Goal: Task Accomplishment & Management: Use online tool/utility

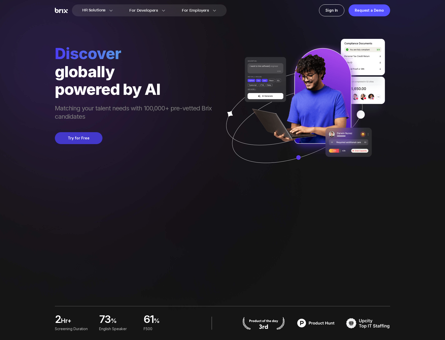
click at [79, 136] on button "Try for Free" at bounding box center [79, 138] width 48 height 12
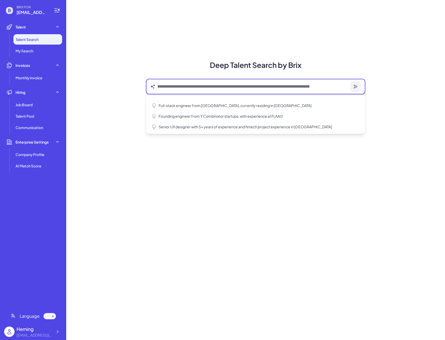
click at [251, 89] on textarea at bounding box center [252, 86] width 191 height 6
click at [117, 214] on div "Deep Talent Search by Brix Full-stack engineer from Waterloo, currently residin…" at bounding box center [255, 170] width 379 height 340
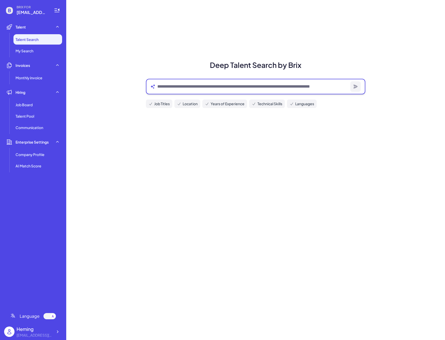
click at [162, 86] on textarea at bounding box center [252, 86] width 191 height 6
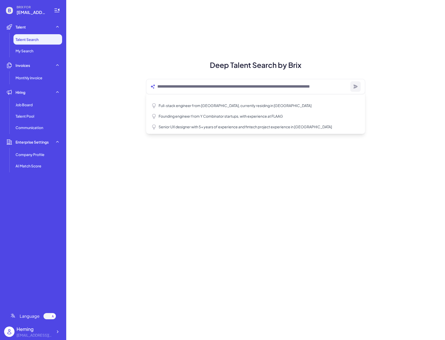
click at [122, 65] on div "Deep Talent Search by Brix Full-stack engineer from Waterloo, currently residin…" at bounding box center [255, 170] width 379 height 340
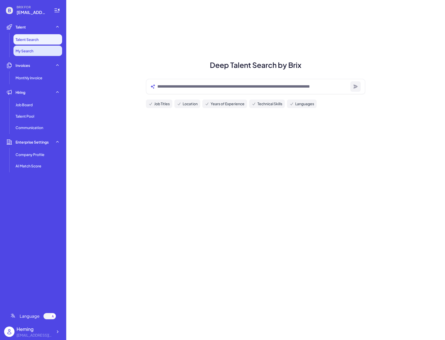
click at [46, 46] on li "My Search" at bounding box center [37, 51] width 49 height 10
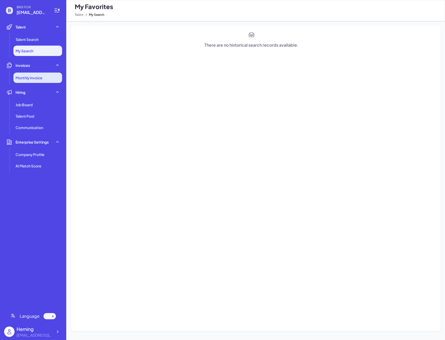
click at [43, 74] on li "Monthly invoice" at bounding box center [37, 77] width 49 height 10
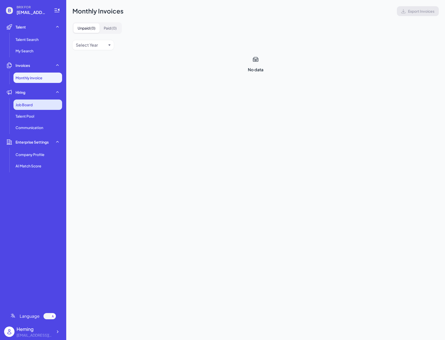
click at [43, 101] on div "Job Board" at bounding box center [37, 104] width 49 height 10
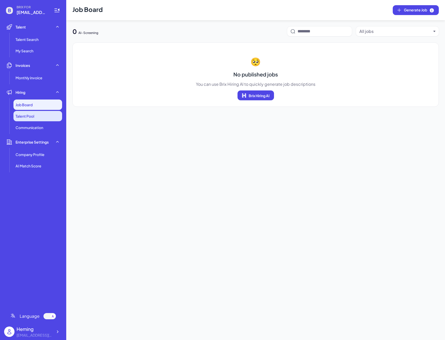
click at [40, 120] on li "Talent Pool" at bounding box center [37, 116] width 49 height 10
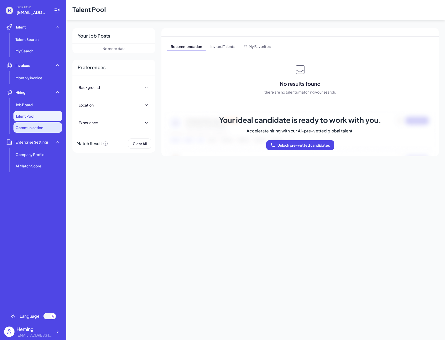
click at [40, 131] on li "Communication" at bounding box center [37, 127] width 49 height 10
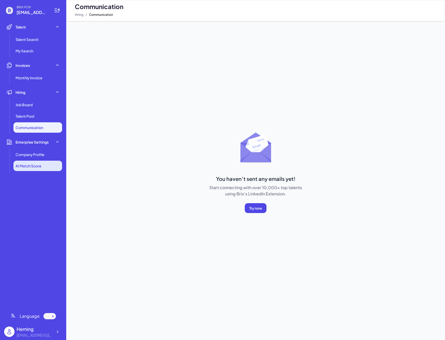
click at [39, 165] on span "AI Match Score" at bounding box center [29, 165] width 26 height 5
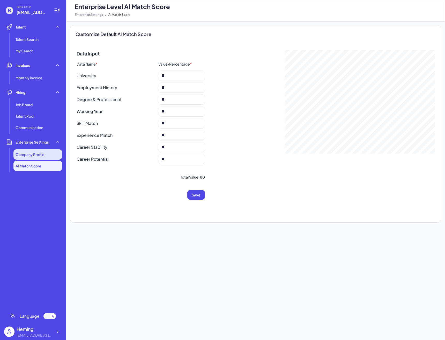
click at [44, 158] on li "Company Profile" at bounding box center [37, 154] width 49 height 10
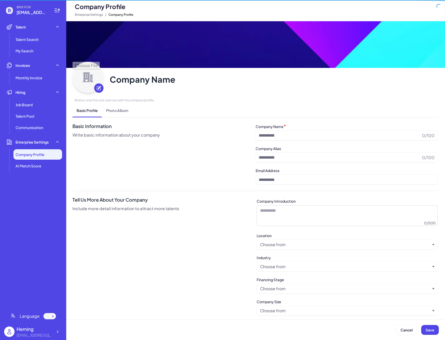
type input "**********"
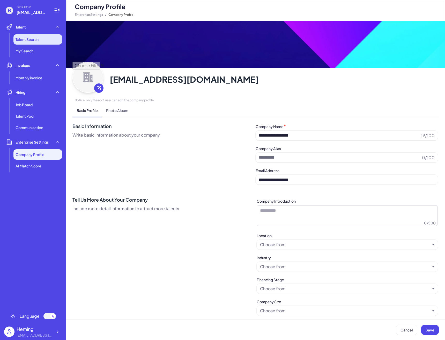
click at [52, 34] on li "Talent Search" at bounding box center [37, 39] width 49 height 10
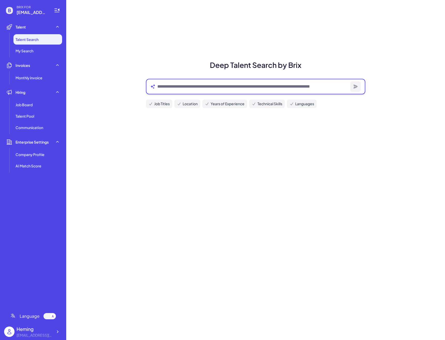
click at [207, 84] on textarea at bounding box center [252, 86] width 191 height 6
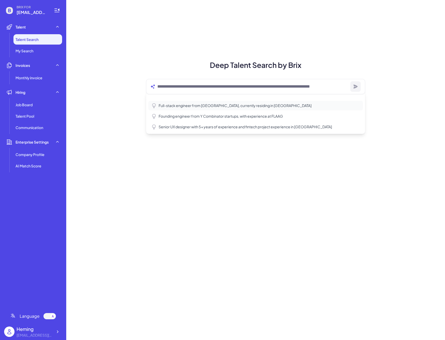
type textarea "**********"
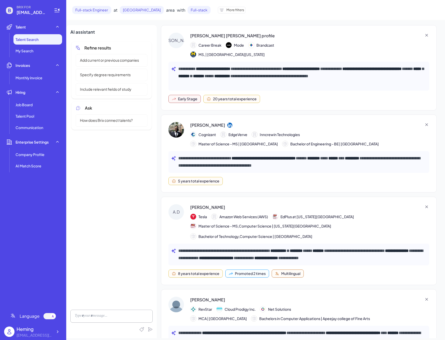
click at [262, 68] on p "**********" at bounding box center [302, 76] width 248 height 22
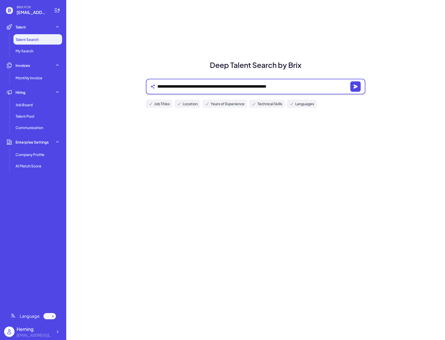
click at [187, 87] on textarea "**********" at bounding box center [252, 86] width 191 height 6
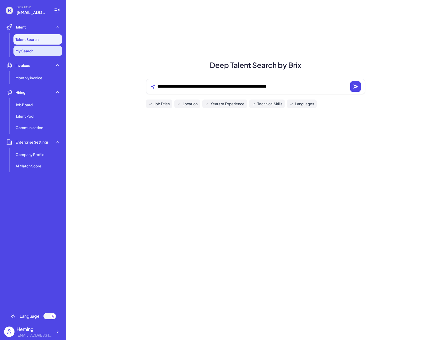
click at [51, 53] on li "My Search" at bounding box center [37, 51] width 49 height 10
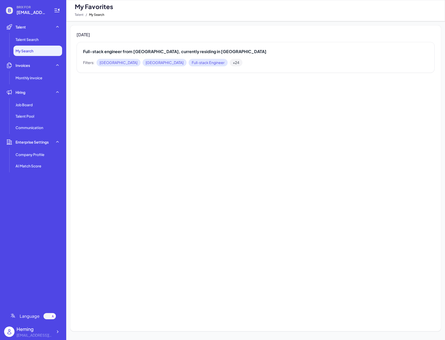
click at [165, 55] on div "Full-stack engineer from Waterloo, currently residing in San Francisco Filters:…" at bounding box center [256, 57] width 358 height 31
click at [170, 52] on h2 "Full-stack engineer from Waterloo, currently residing in San Francisco" at bounding box center [255, 51] width 345 height 6
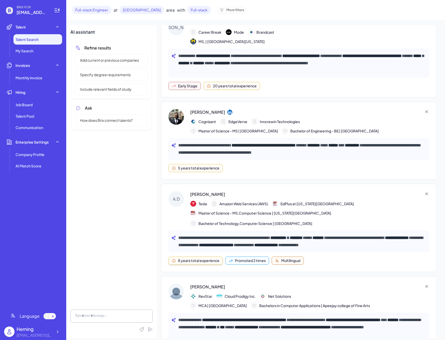
scroll to position [51, 0]
